Goal: Task Accomplishment & Management: Manage account settings

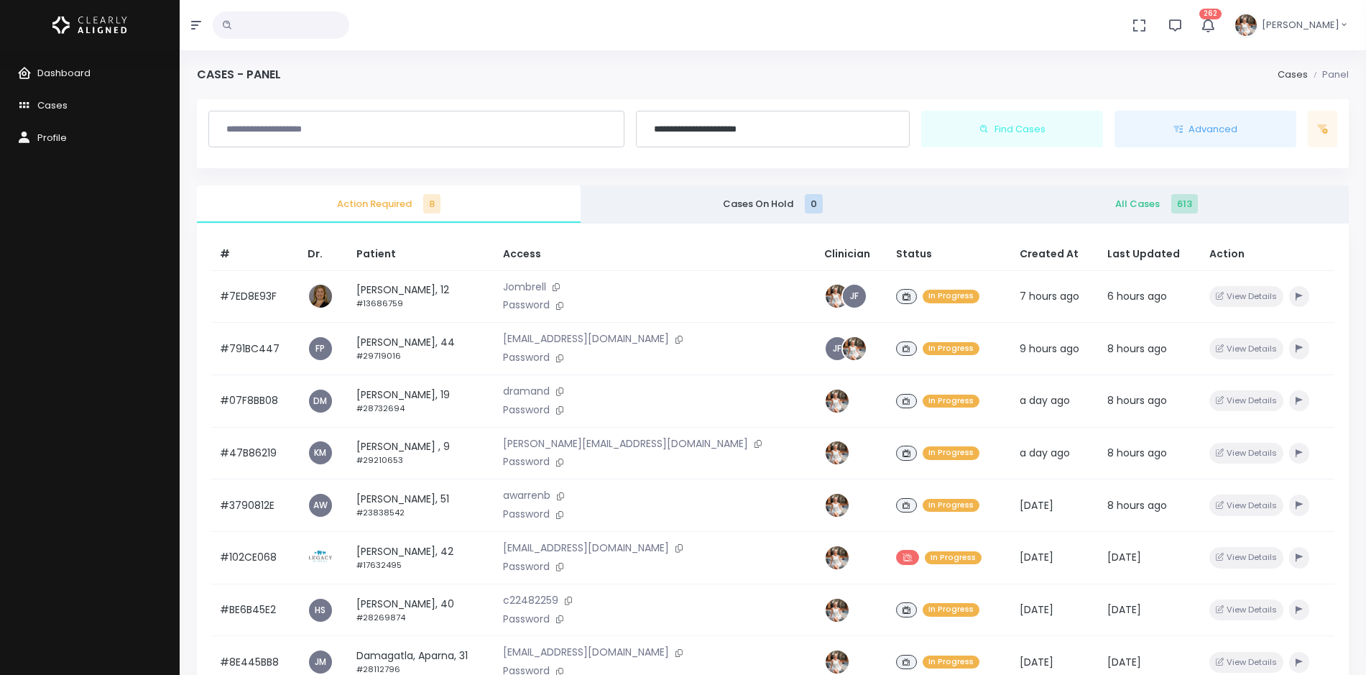
scroll to position [180, 0]
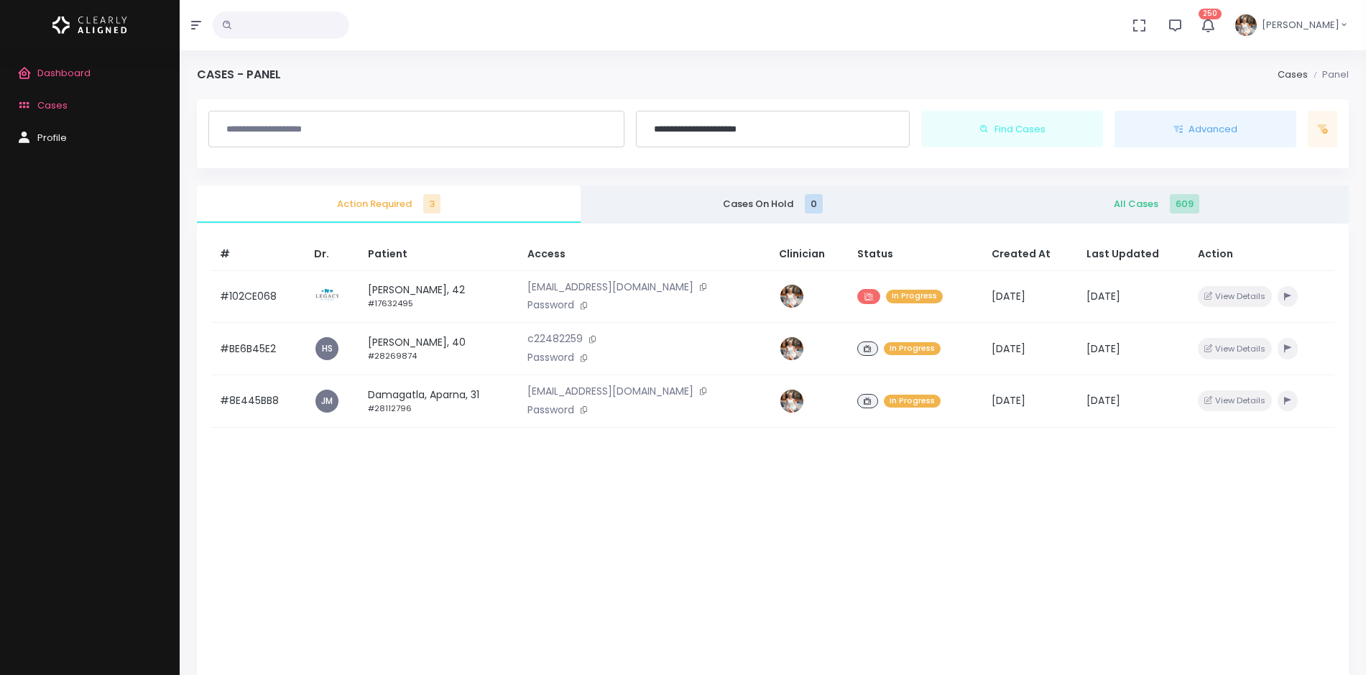
click at [105, 103] on link "Cases" at bounding box center [90, 106] width 180 height 32
click at [68, 109] on link "Cases" at bounding box center [90, 106] width 180 height 32
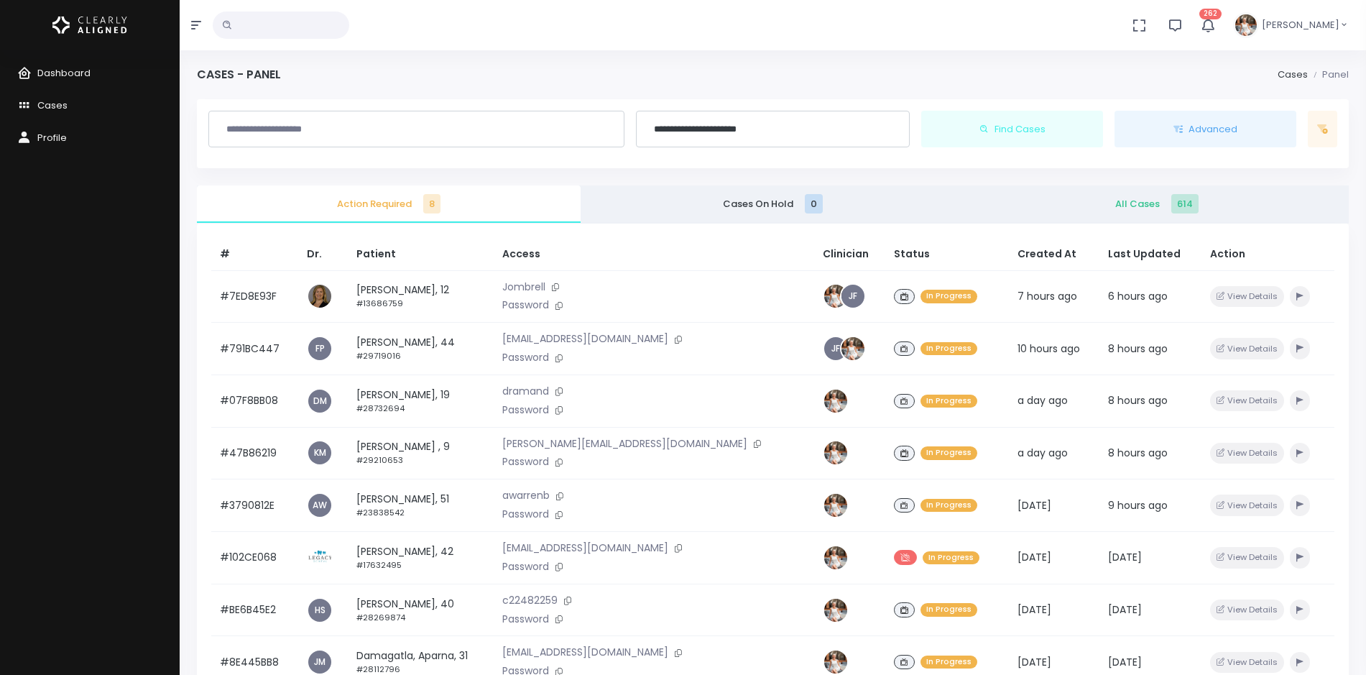
click at [1082, 203] on span "All Cases 614" at bounding box center [1157, 204] width 361 height 14
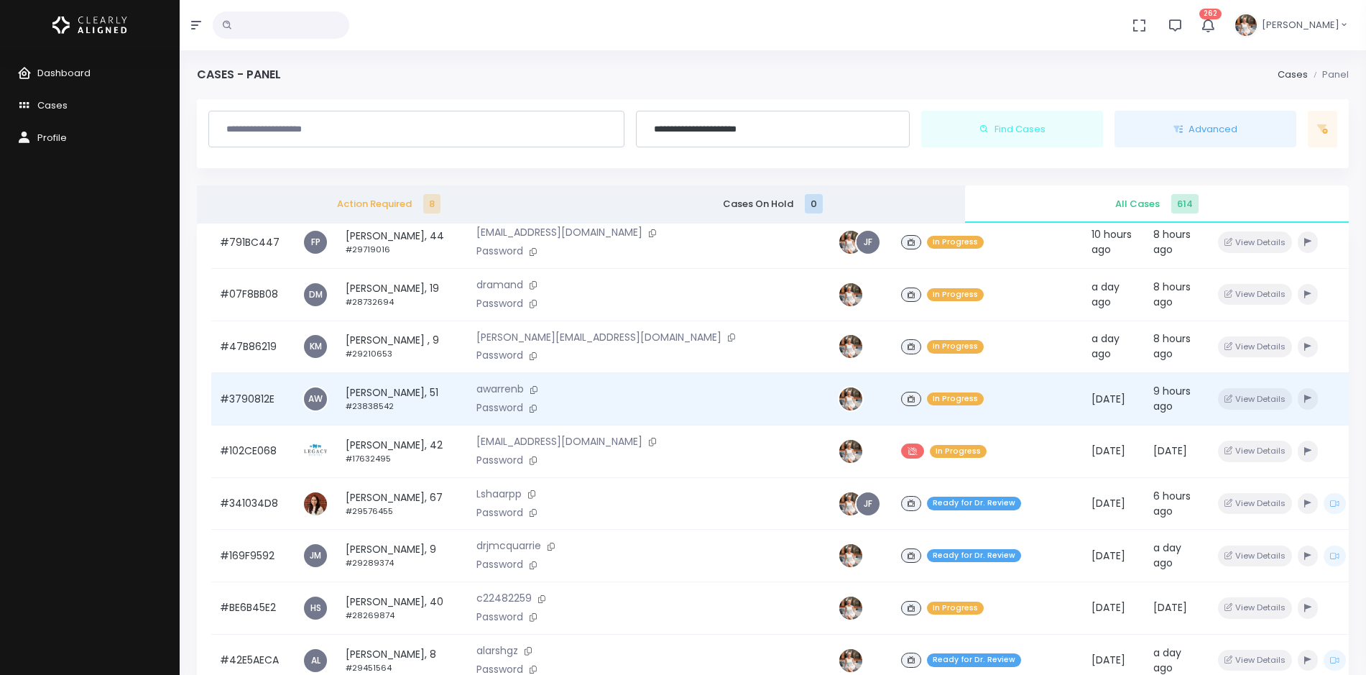
scroll to position [90, 0]
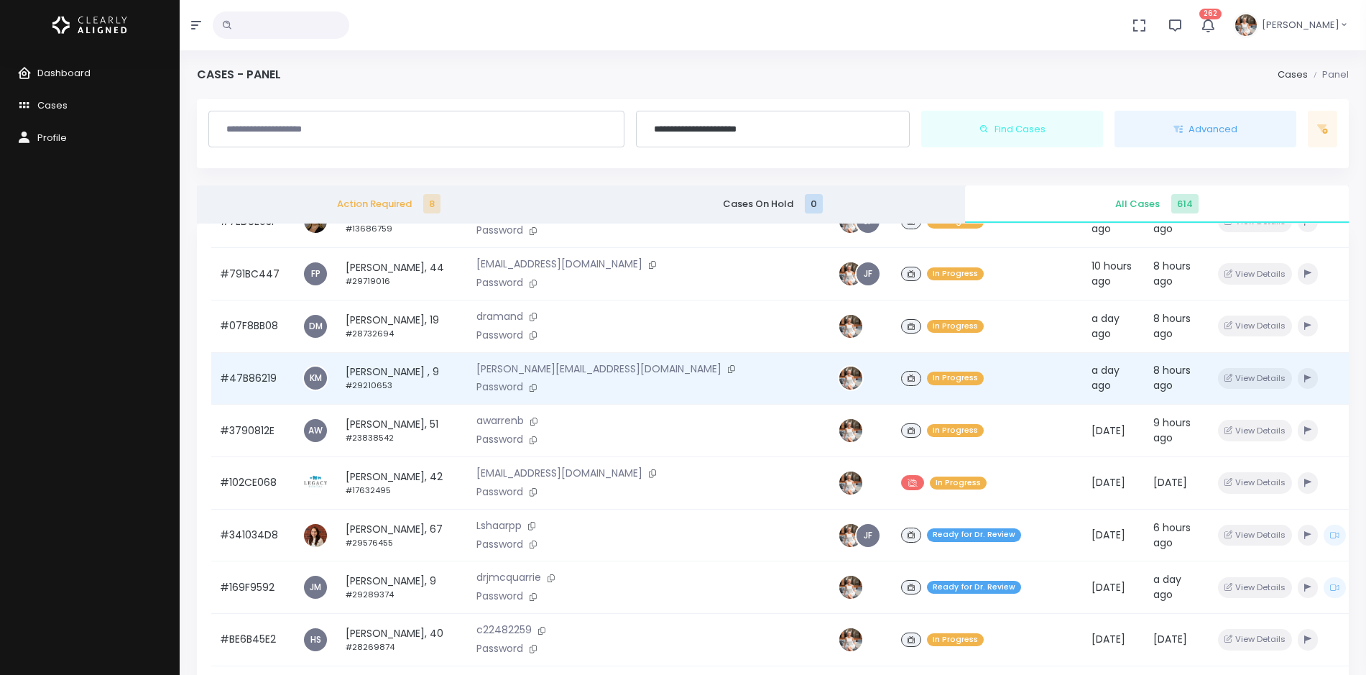
click at [241, 378] on td "#47B86219" at bounding box center [252, 378] width 83 height 52
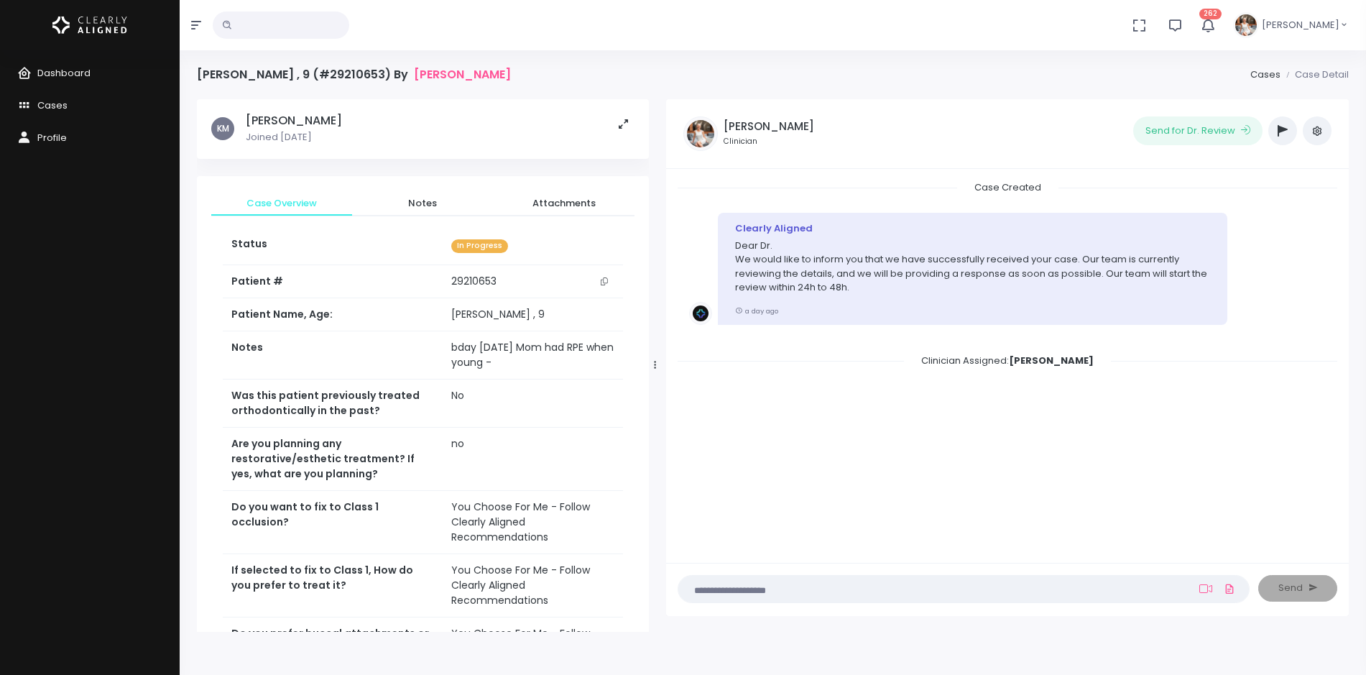
drag, startPoint x: 575, startPoint y: 367, endPoint x: 655, endPoint y: 366, distance: 80.5
click at [655, 366] on icon at bounding box center [655, 364] width 2 height 9
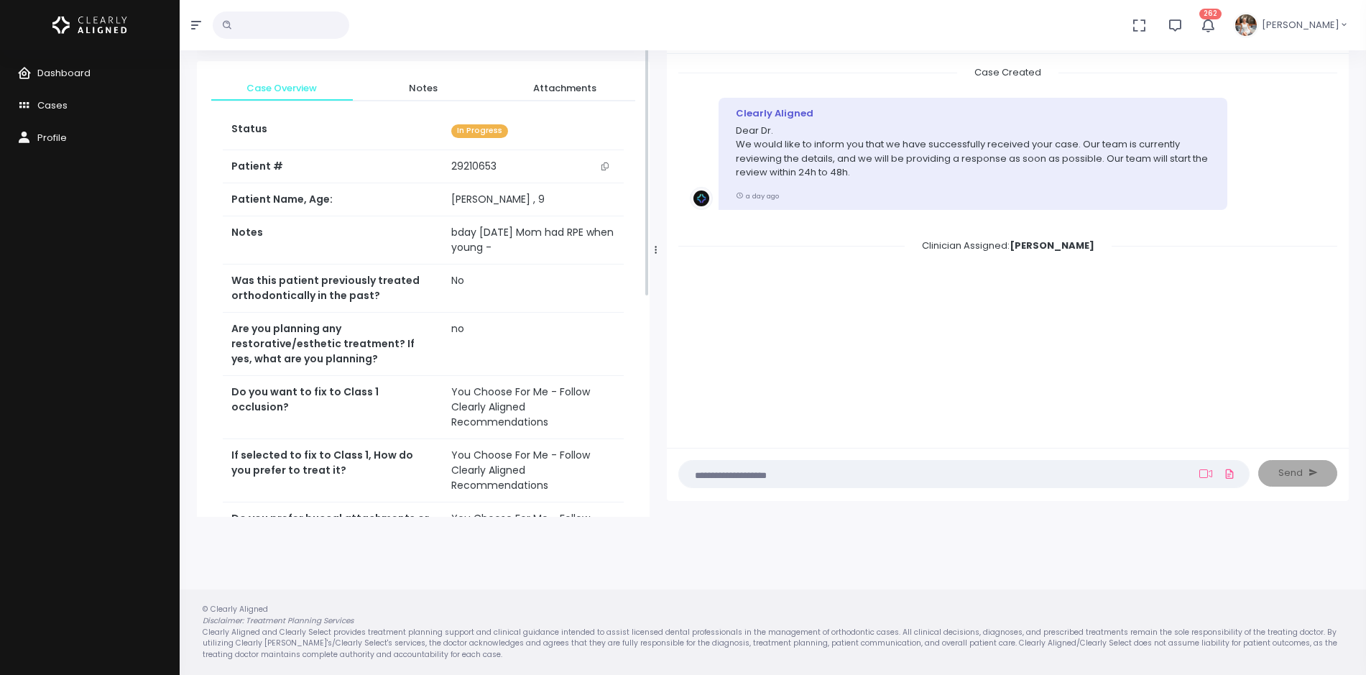
scroll to position [90, 0]
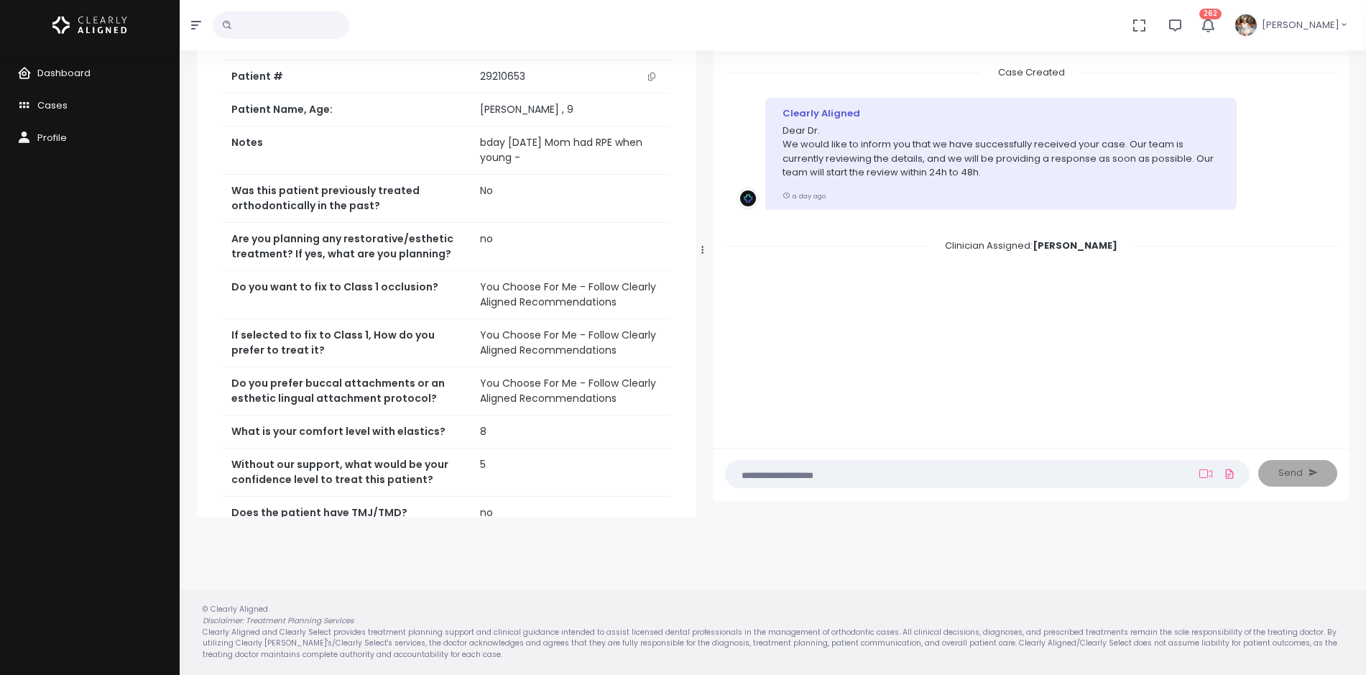
drag, startPoint x: 653, startPoint y: 247, endPoint x: 702, endPoint y: 246, distance: 49.6
click at [702, 246] on div at bounding box center [702, 250] width 7 height 522
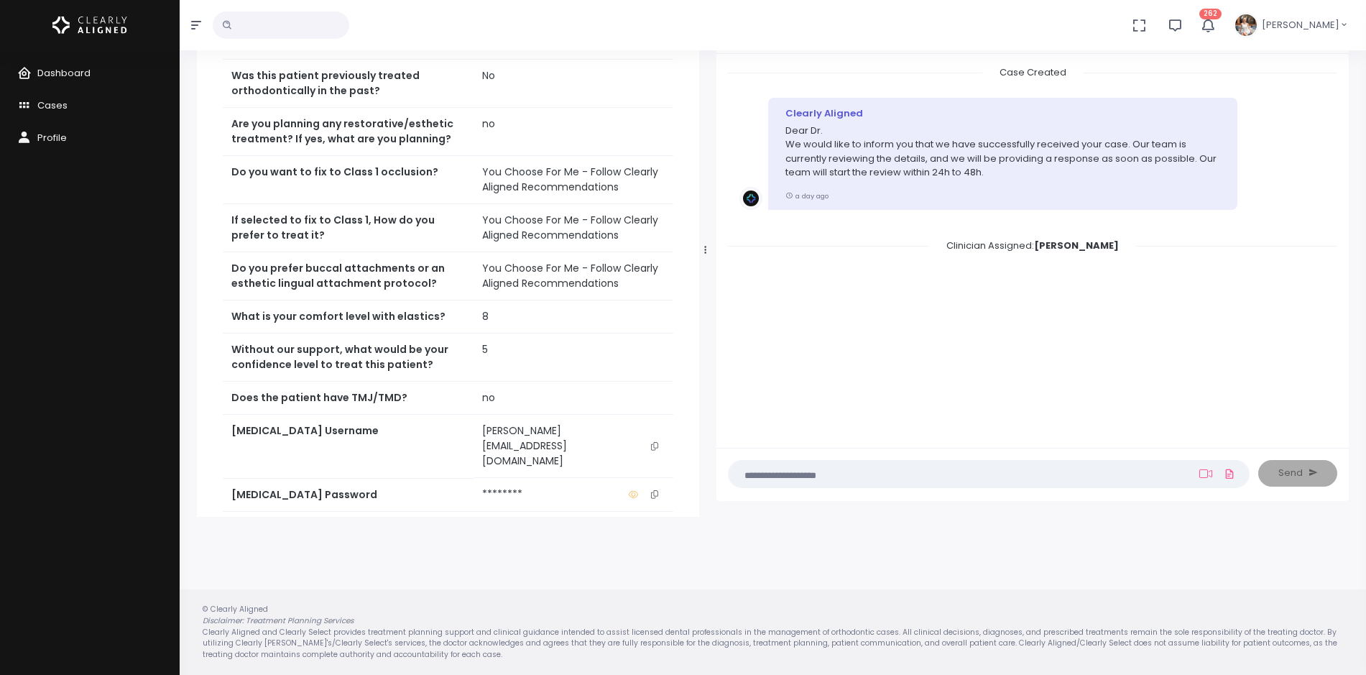
scroll to position [348, 0]
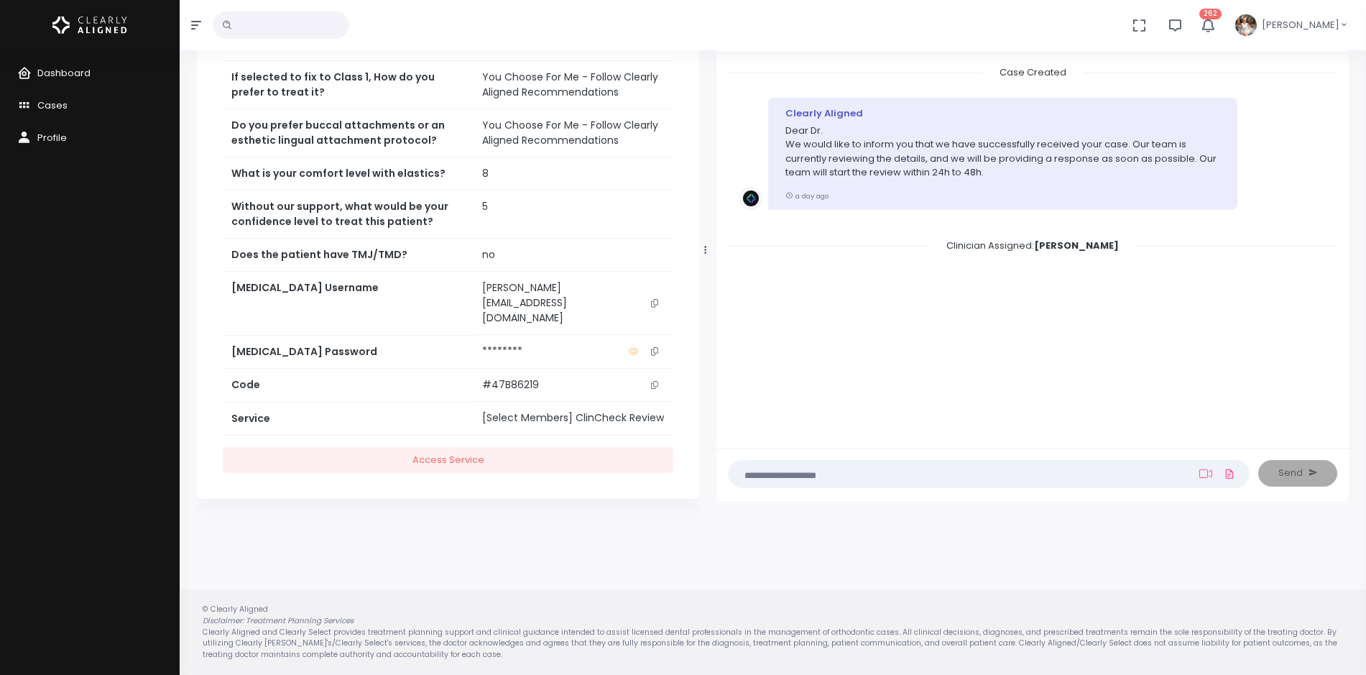
click at [652, 307] on icon "scrollable content" at bounding box center [654, 303] width 7 height 8
